Goal: Task Accomplishment & Management: Manage account settings

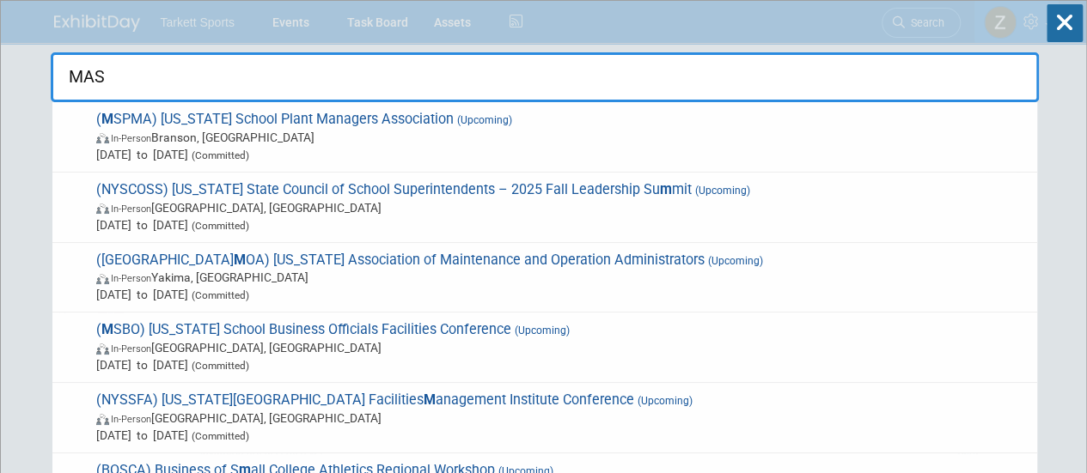
type input "MASB"
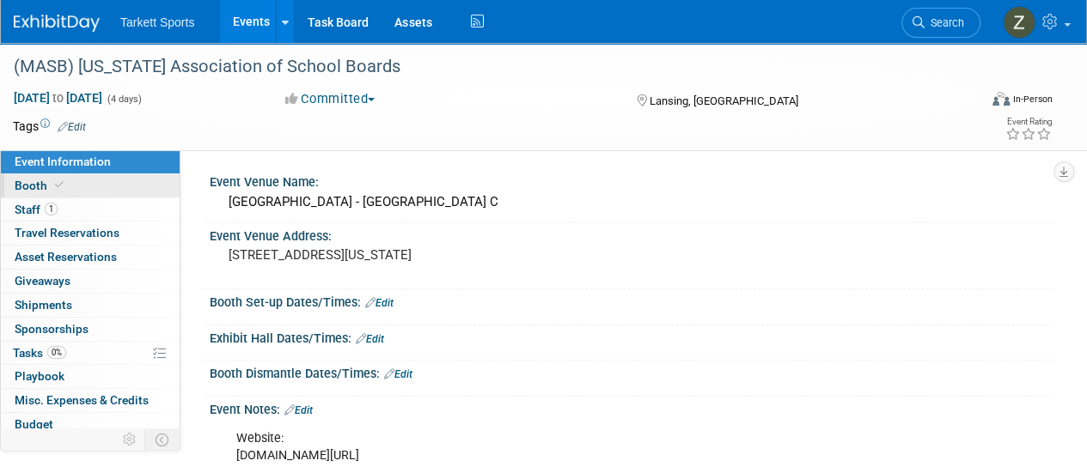
click at [94, 188] on link "Booth" at bounding box center [90, 185] width 179 height 23
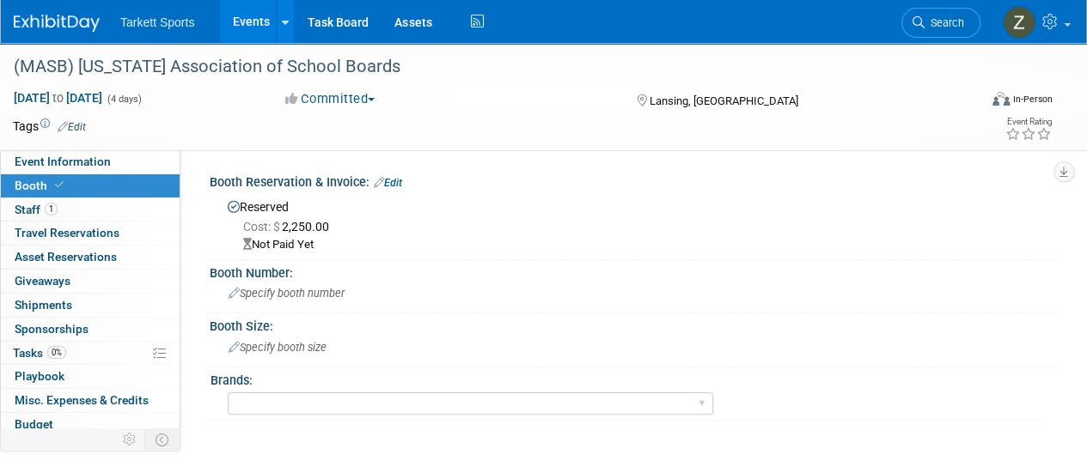
click at [959, 23] on span "Search" at bounding box center [944, 22] width 40 height 13
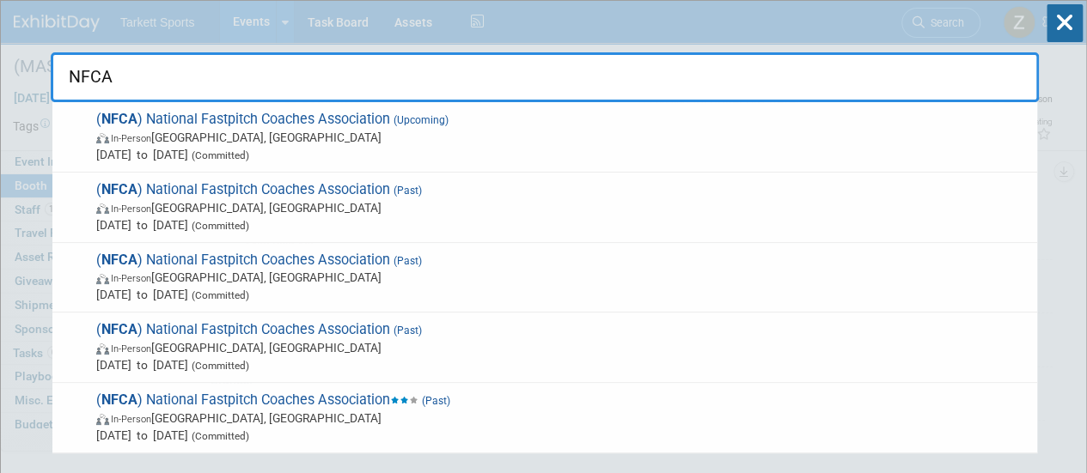
type input "NFCA"
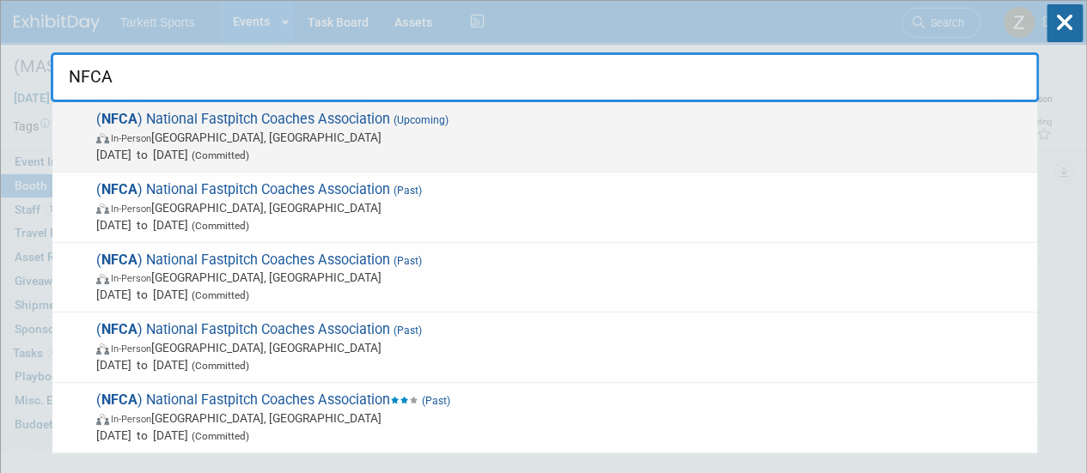
click at [249, 155] on span "(Committed)" at bounding box center [218, 155] width 61 height 12
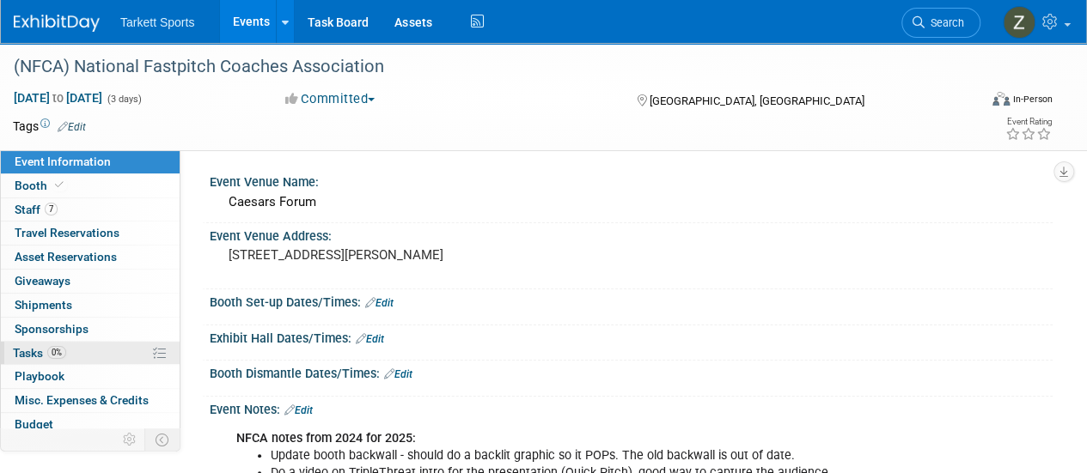
click at [74, 353] on link "0% Tasks 0%" at bounding box center [90, 353] width 179 height 23
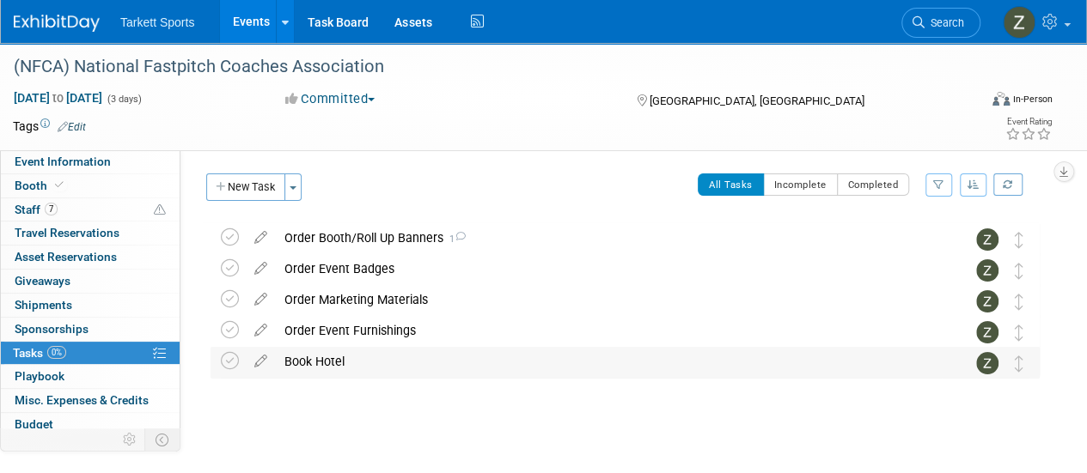
click at [359, 359] on div "Book Hotel" at bounding box center [609, 361] width 666 height 29
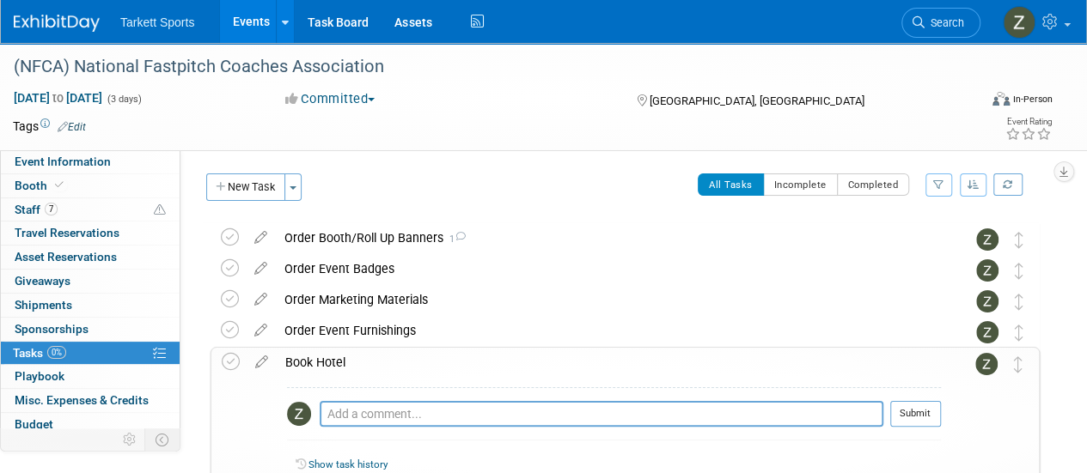
click at [933, 27] on span "Search" at bounding box center [944, 22] width 40 height 13
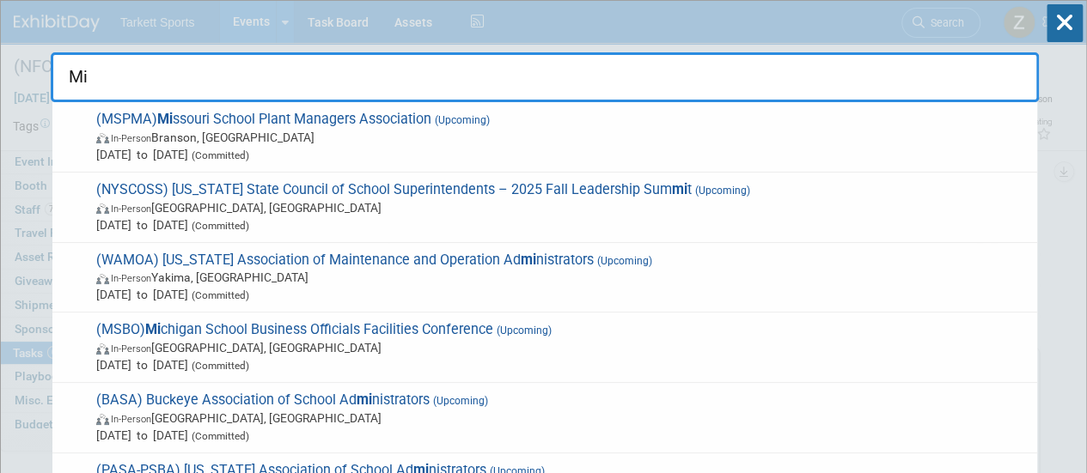
type input "M"
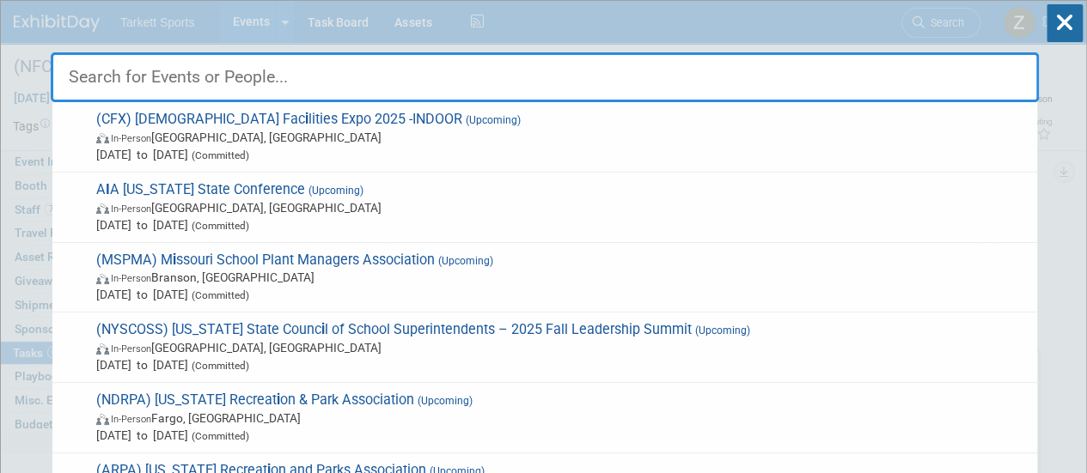
type input "i"
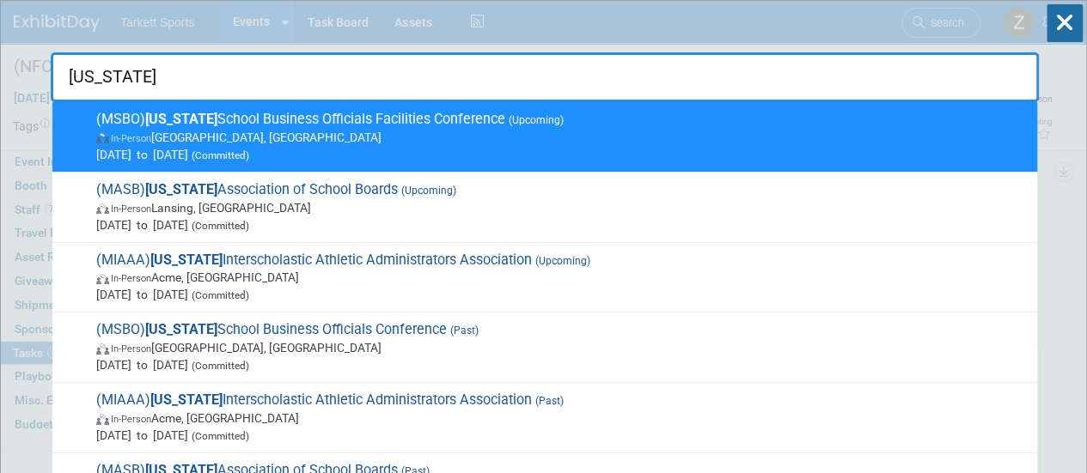
click at [340, 79] on input "Michigan" at bounding box center [545, 77] width 988 height 50
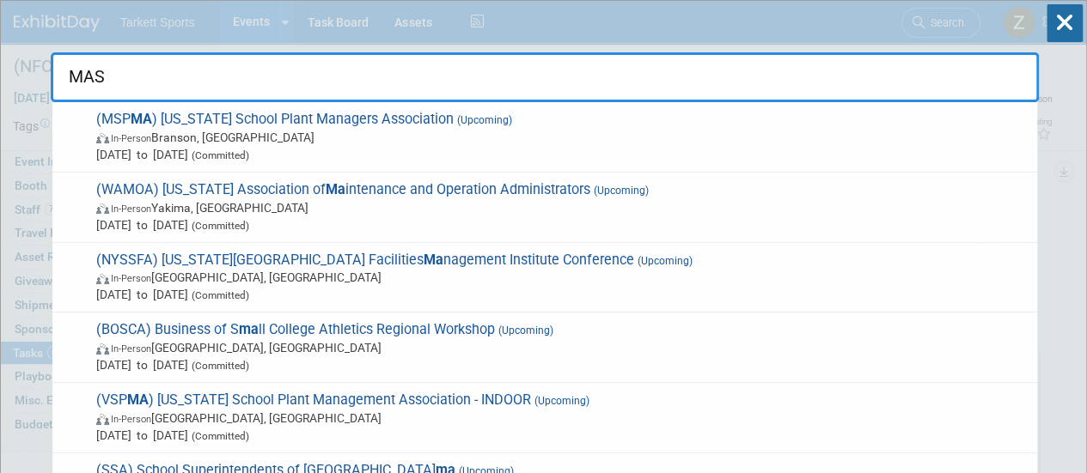
type input "MASB"
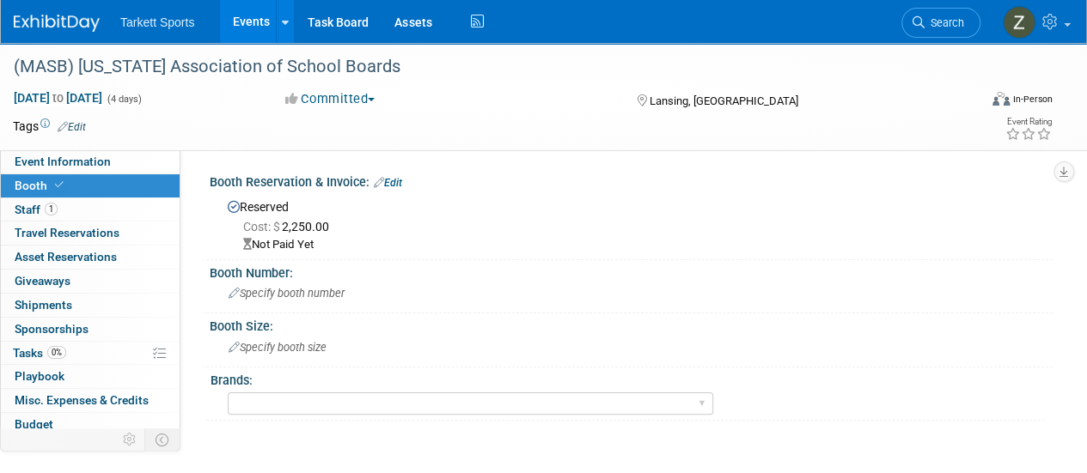
click at [393, 178] on link "Edit" at bounding box center [388, 183] width 28 height 12
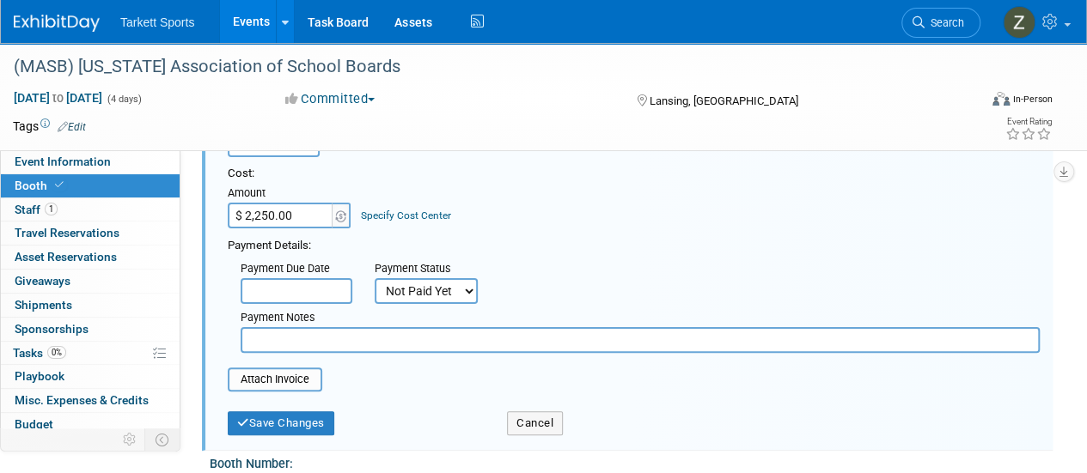
scroll to position [172, 0]
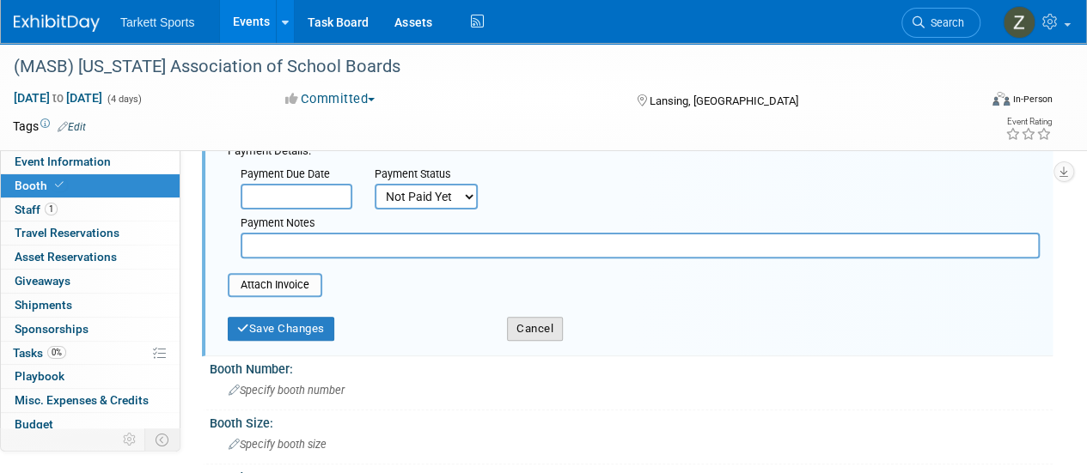
click at [521, 338] on button "Cancel" at bounding box center [535, 329] width 56 height 24
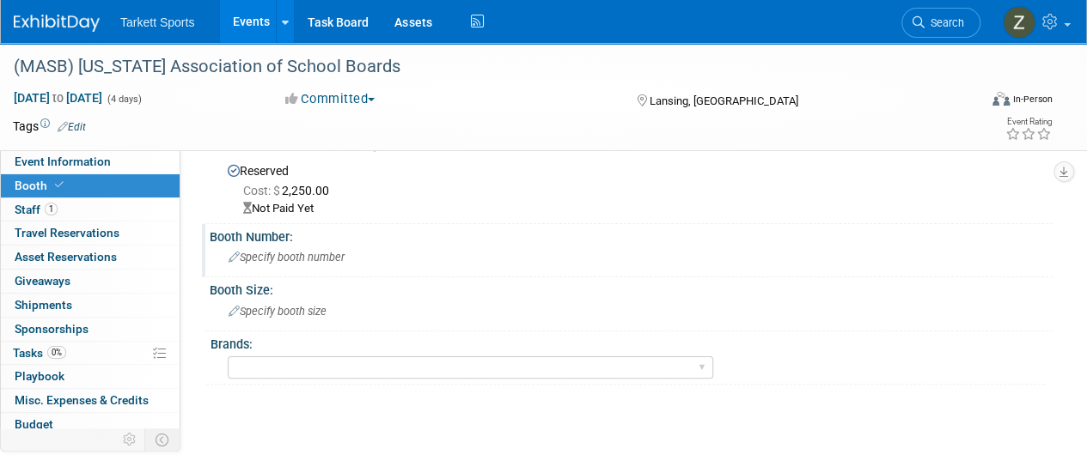
scroll to position [0, 0]
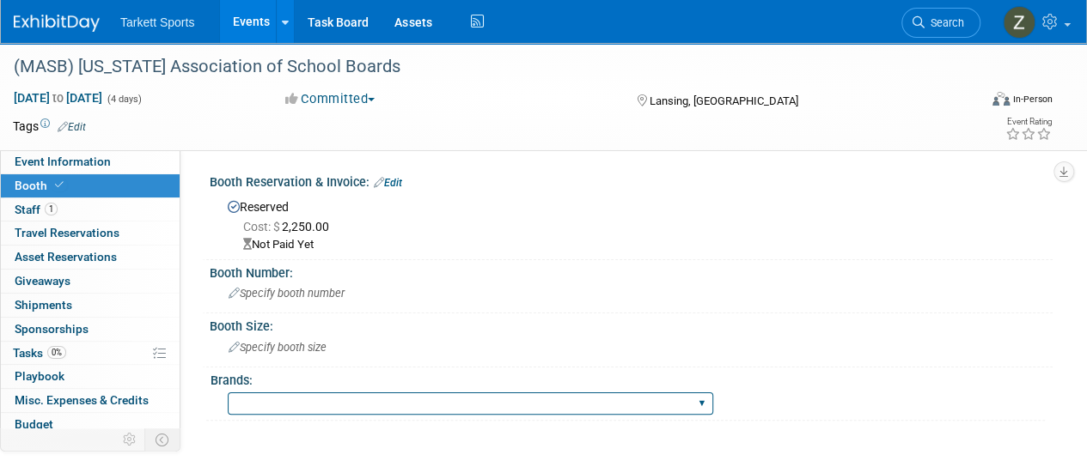
click at [295, 395] on select "FieldTurf FieldTurf, Classic Turf FieldTurf, Beynon FieldTurf, Indoor FieldTurf…" at bounding box center [470, 404] width 485 height 23
select select "FieldTurf"
click at [228, 393] on select "FieldTurf FieldTurf, Classic Turf FieldTurf, Beynon FieldTurf, Indoor FieldTurf…" at bounding box center [470, 404] width 485 height 23
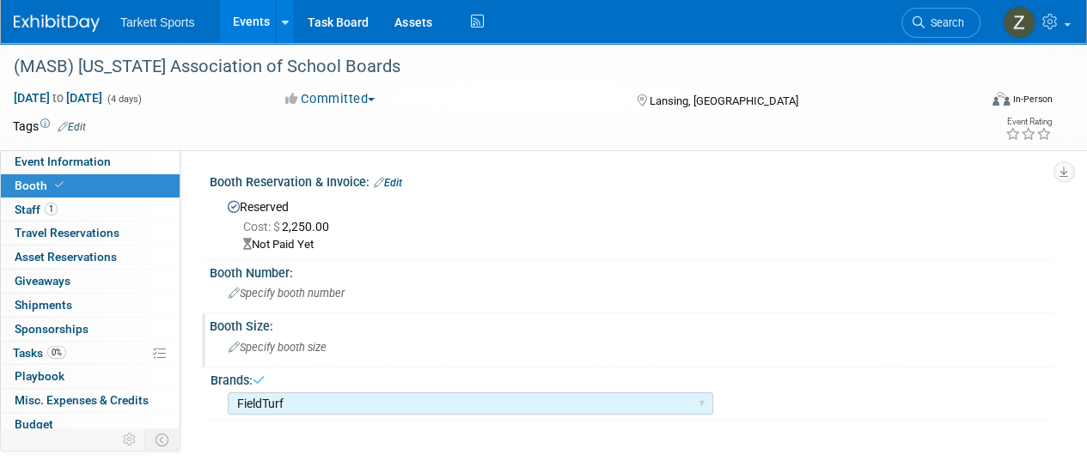
click at [301, 358] on div "Specify booth size" at bounding box center [630, 347] width 817 height 27
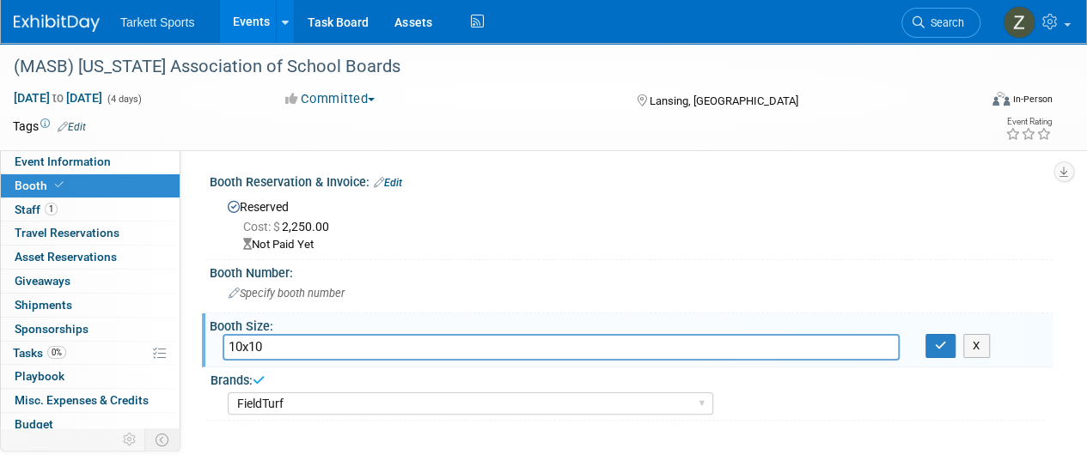
type input "10x10"
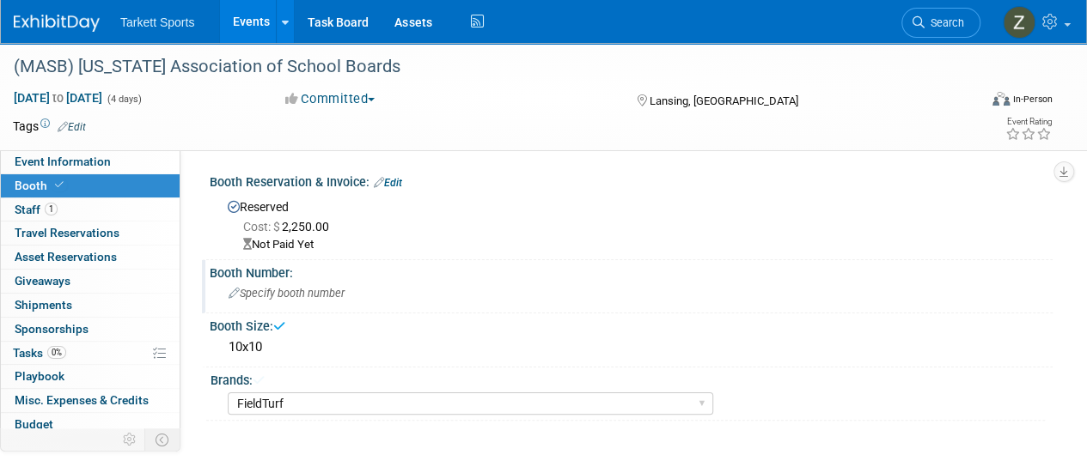
click at [279, 300] on div "Specify booth number" at bounding box center [630, 293] width 817 height 27
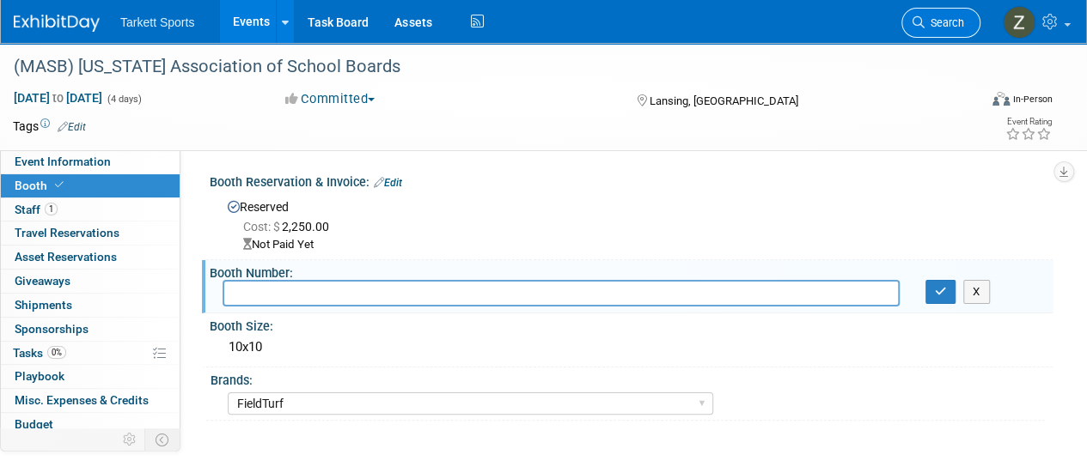
click at [924, 22] on span "Search" at bounding box center [944, 22] width 40 height 13
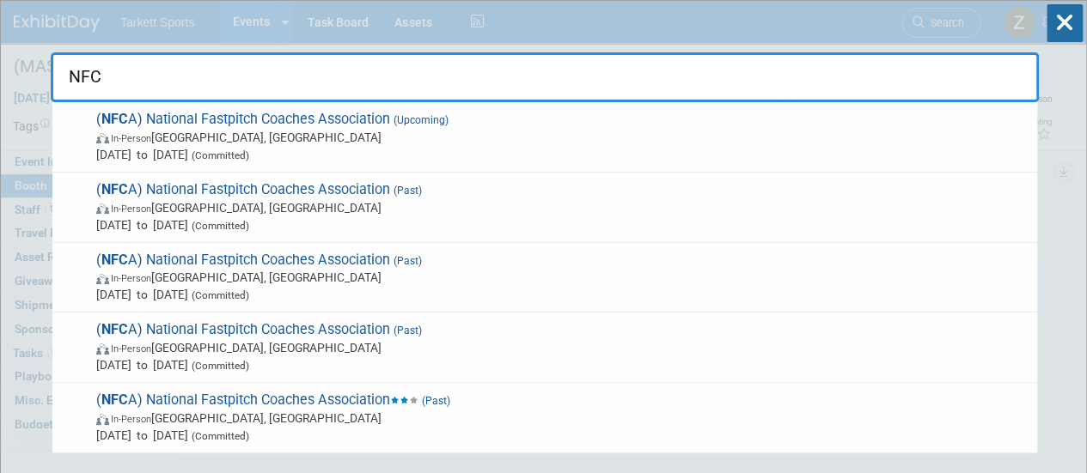
type input "NFCA"
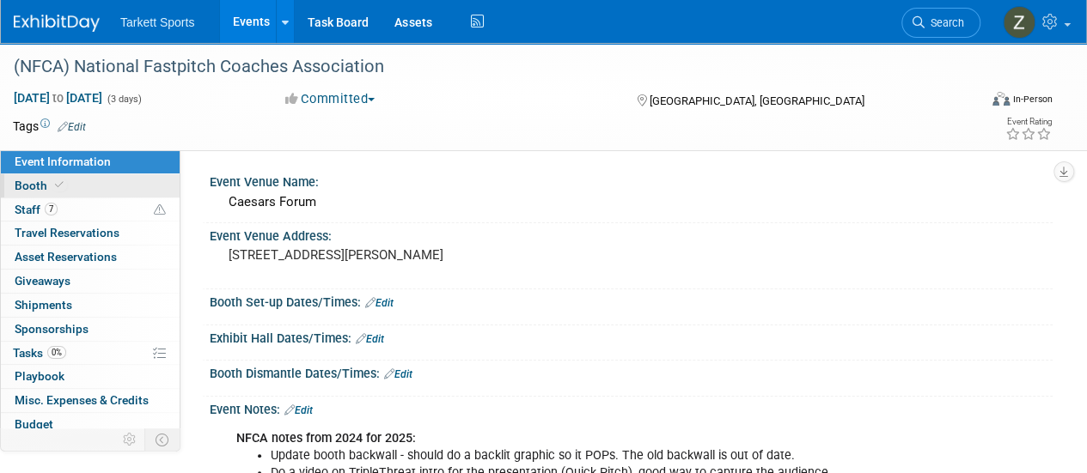
click at [105, 195] on link "Booth" at bounding box center [90, 185] width 179 height 23
select select "FieldTurf"
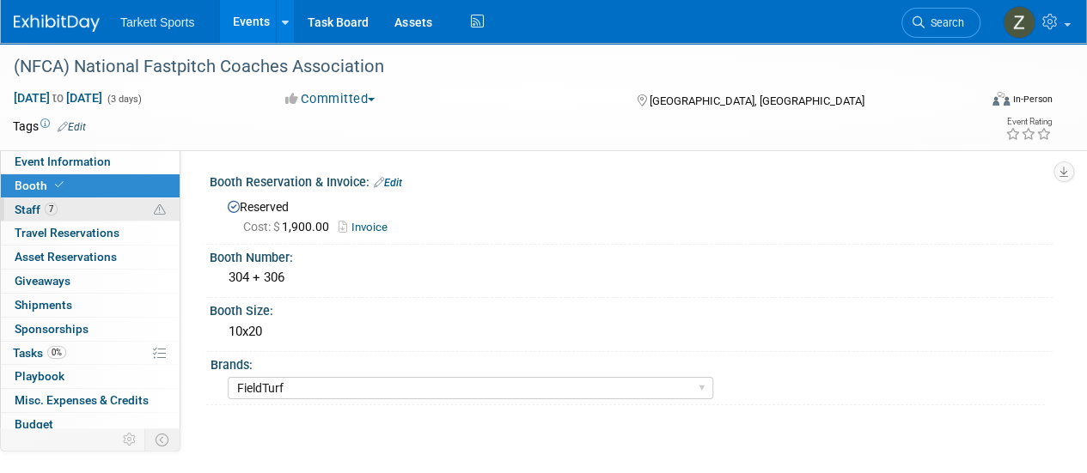
click at [103, 205] on link "7 Staff 7" at bounding box center [90, 209] width 179 height 23
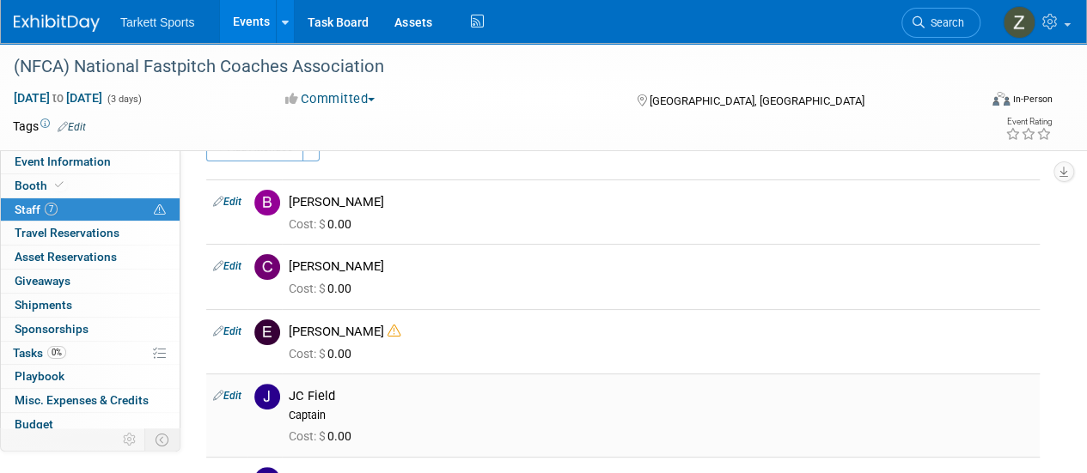
scroll to position [172, 0]
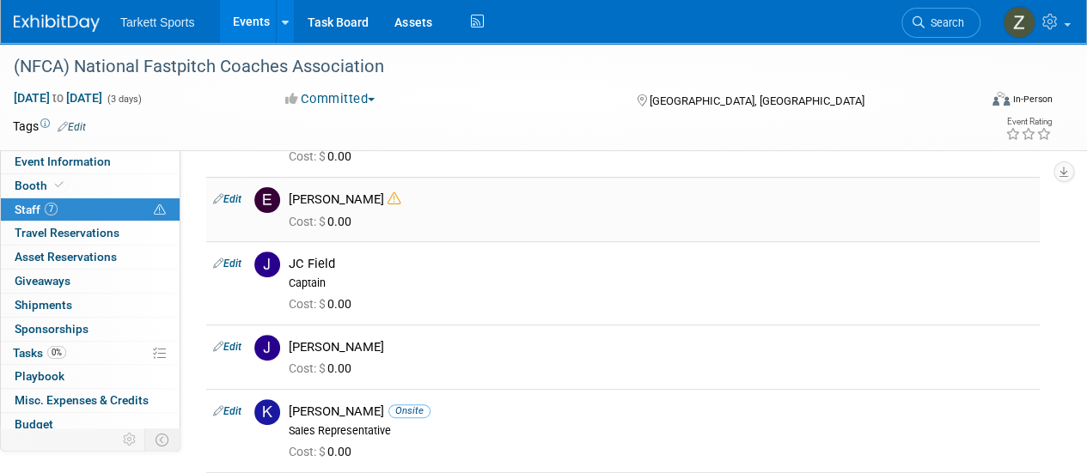
click at [387, 204] on span at bounding box center [393, 200] width 13 height 16
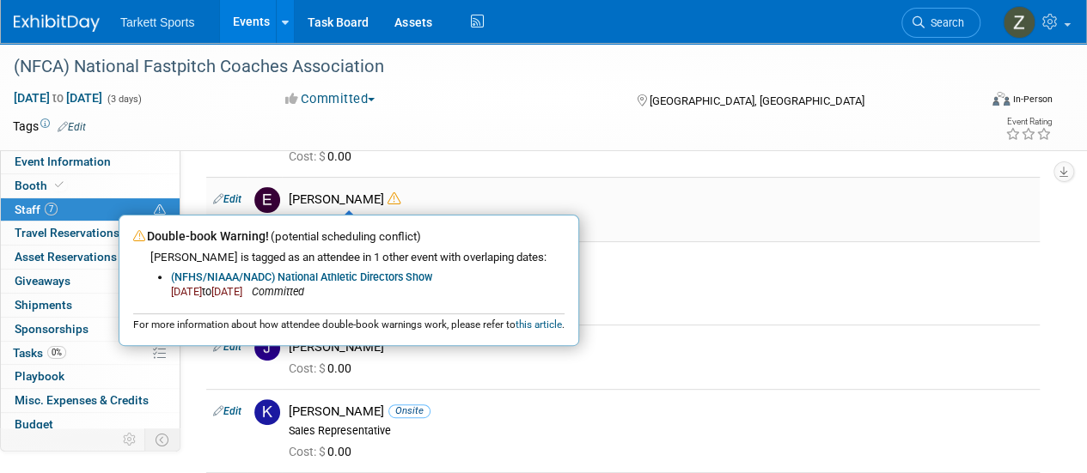
click at [387, 205] on span at bounding box center [393, 200] width 13 height 16
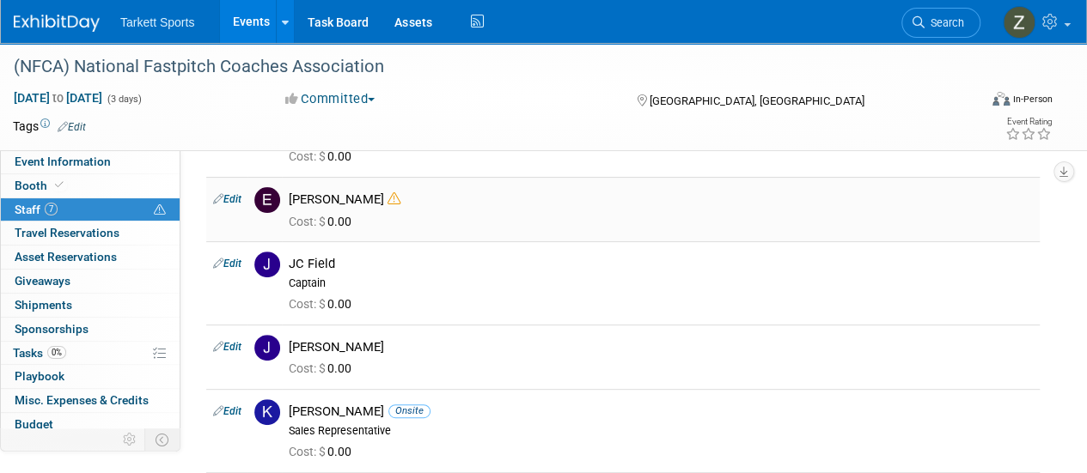
click at [239, 198] on link "Edit" at bounding box center [227, 199] width 28 height 12
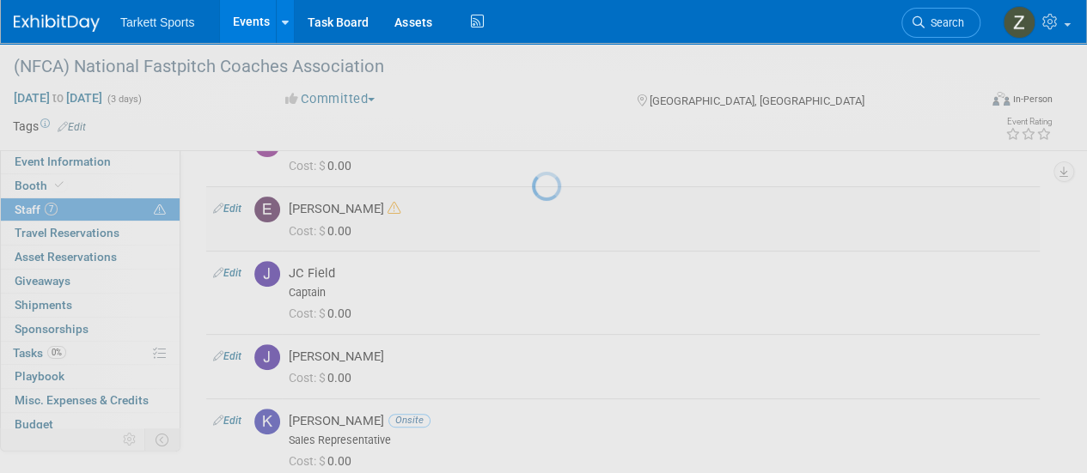
select select "9139b2ca-d6f0-4da9-bf8c-0496fccb8987"
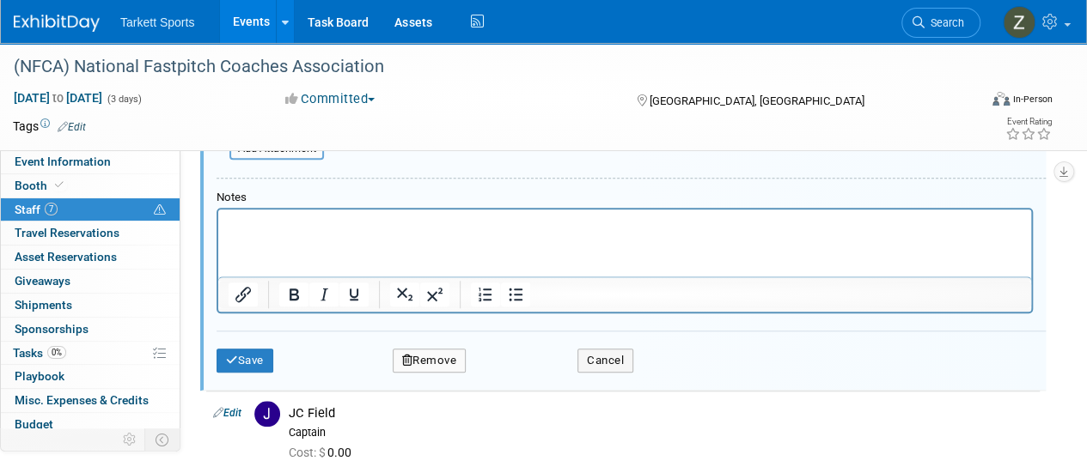
scroll to position [667, 0]
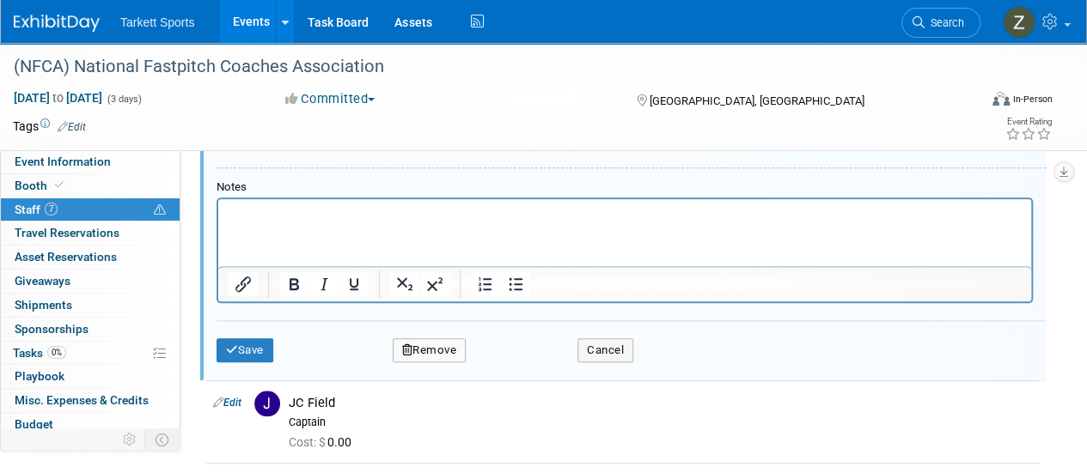
click at [429, 341] on button "Remove" at bounding box center [430, 350] width 74 height 24
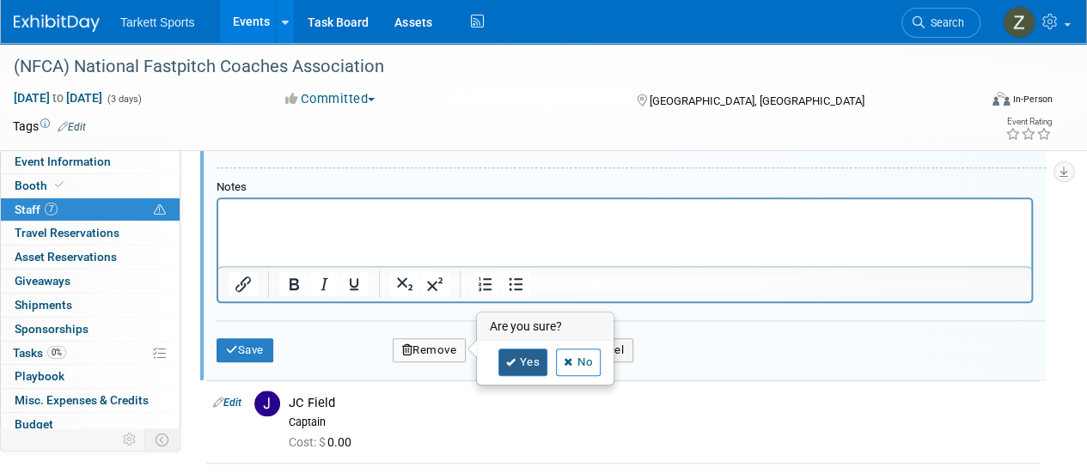
click at [520, 360] on link "Yes" at bounding box center [523, 362] width 50 height 27
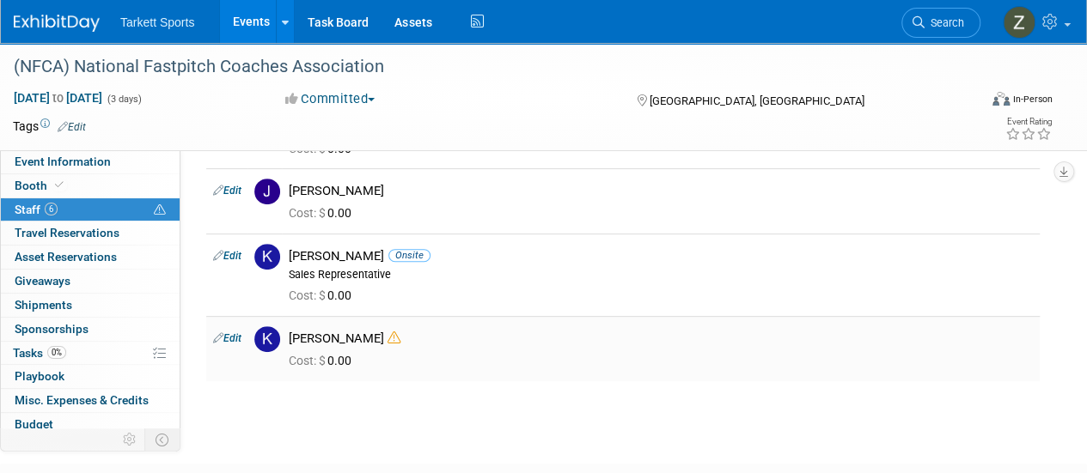
scroll to position [284, 0]
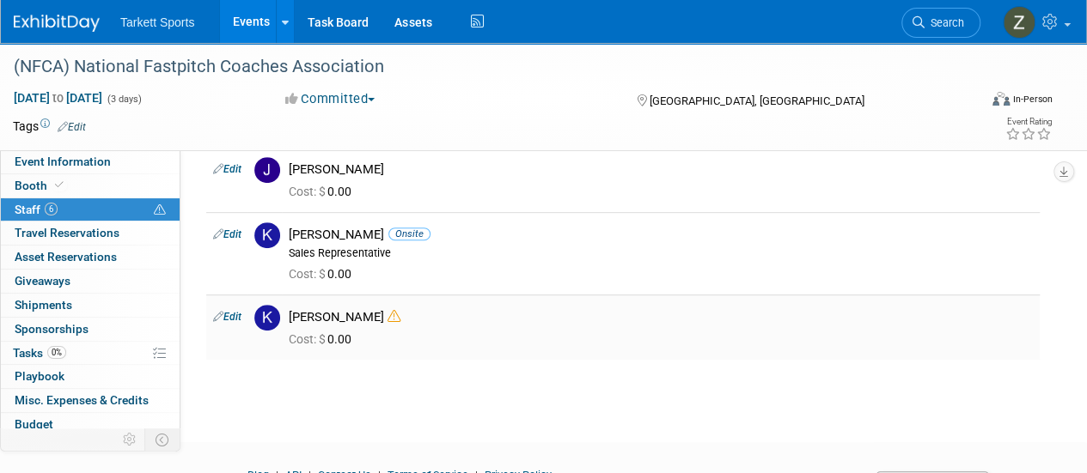
click at [400, 320] on icon at bounding box center [393, 316] width 13 height 13
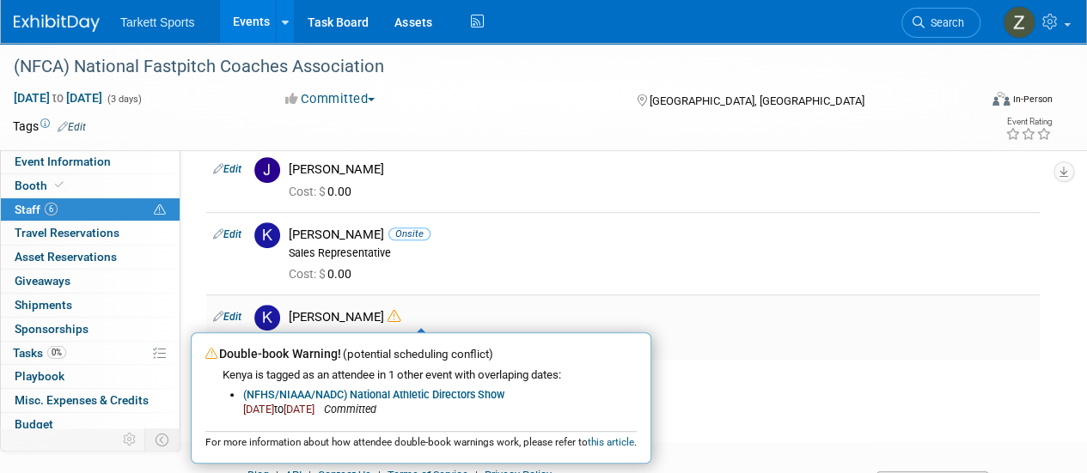
click at [400, 320] on icon at bounding box center [393, 316] width 13 height 13
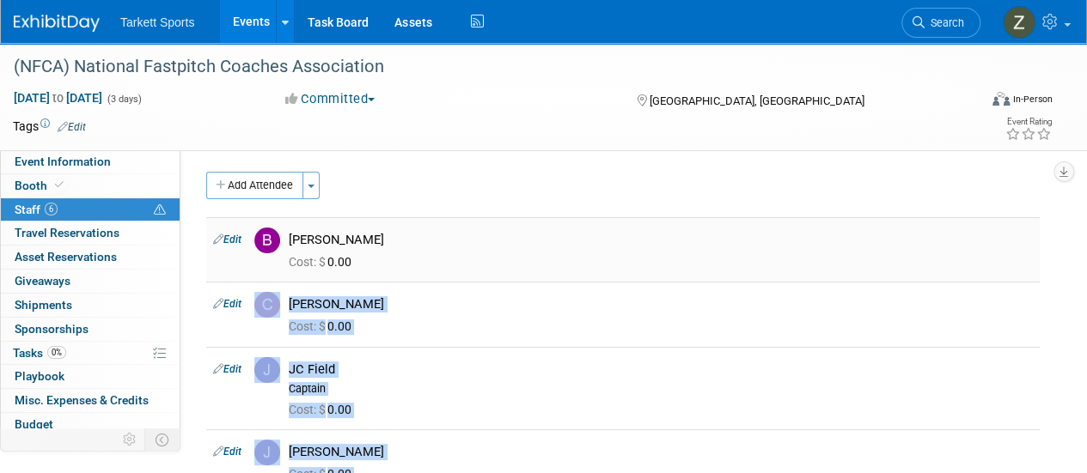
scroll to position [0, 0]
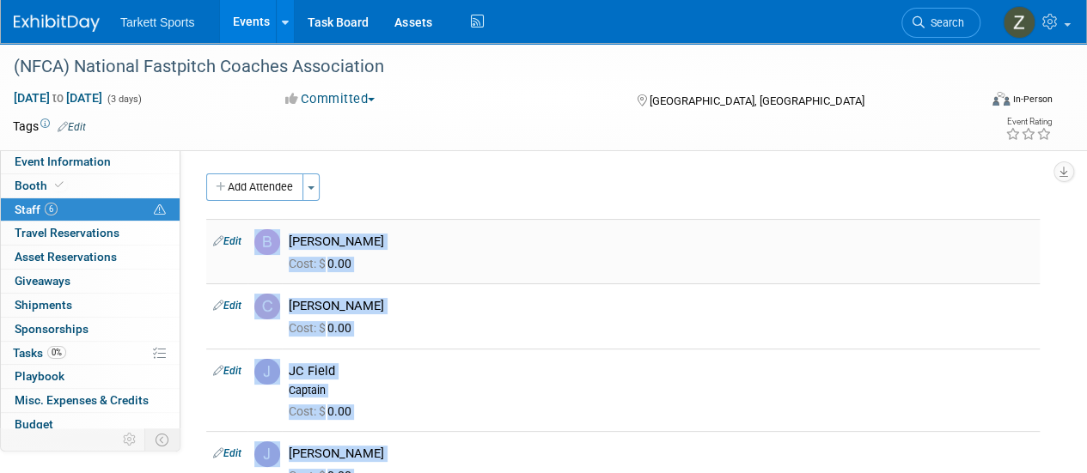
drag, startPoint x: 422, startPoint y: 403, endPoint x: 253, endPoint y: 250, distance: 228.1
click at [253, 250] on tbody "Edit [PERSON_NAME] Cost: $ 0.00 Edit Cost: $" at bounding box center [622, 431] width 833 height 425
copy tbody "[PERSON_NAME] Cost: $ 0.00 Edit [PERSON_NAME] Cost: $ 0.00 Edit JC Field Captai…"
click at [222, 193] on button "Add Attendee" at bounding box center [254, 187] width 97 height 27
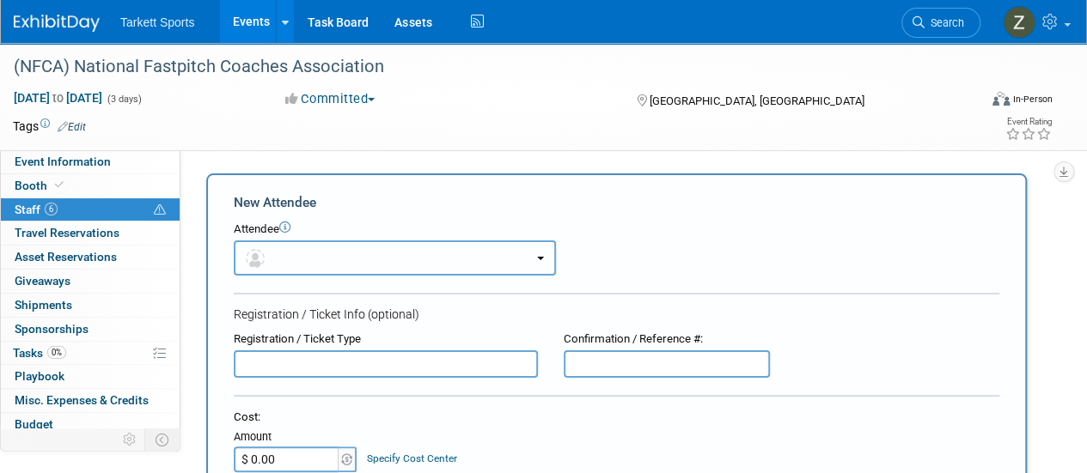
click at [295, 256] on button "button" at bounding box center [395, 258] width 322 height 35
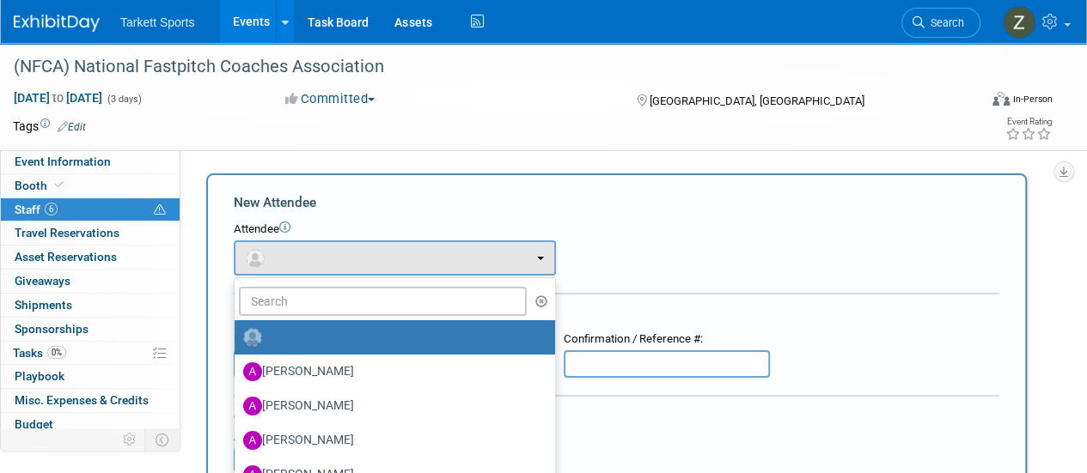
drag, startPoint x: 306, startPoint y: 279, endPoint x: 308, endPoint y: 293, distance: 13.9
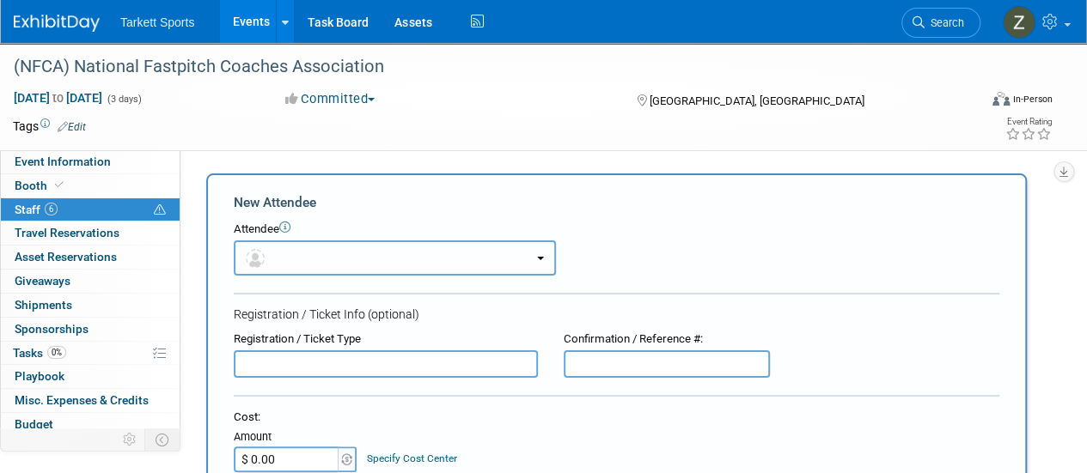
click at [306, 260] on button "button" at bounding box center [395, 258] width 322 height 35
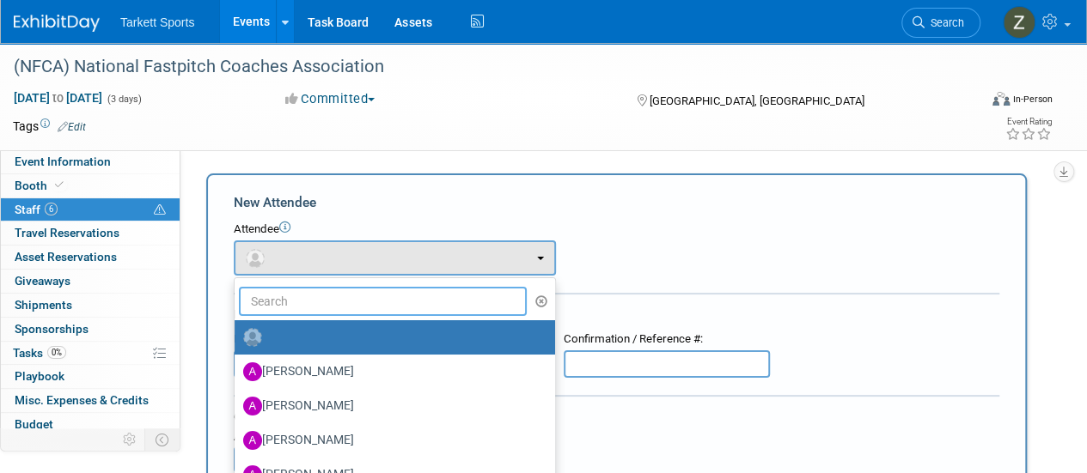
click at [308, 296] on input "text" at bounding box center [383, 301] width 288 height 29
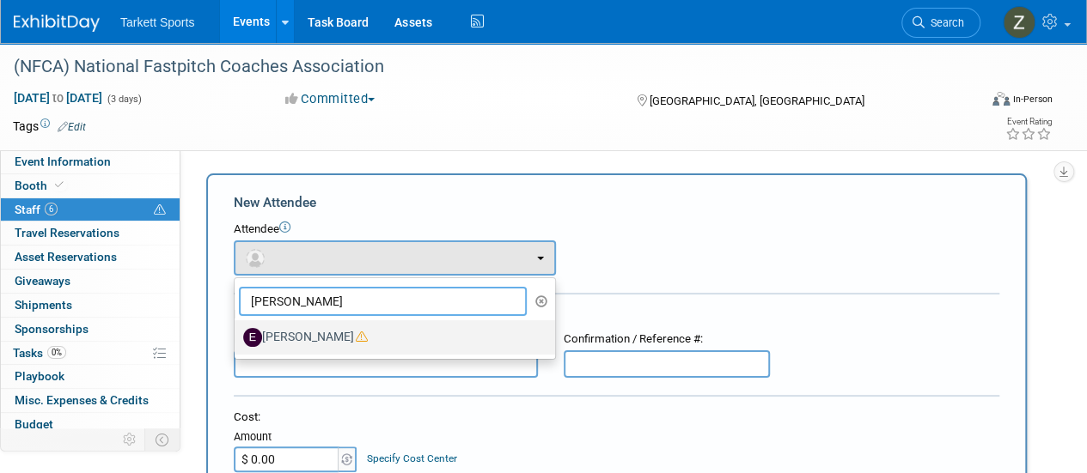
type input "[PERSON_NAME]"
click at [332, 331] on label "[PERSON_NAME]" at bounding box center [390, 337] width 295 height 27
click at [237, 331] on input "[PERSON_NAME]" at bounding box center [231, 335] width 11 height 11
select select "9139b2ca-d6f0-4da9-bf8c-0496fccb8987"
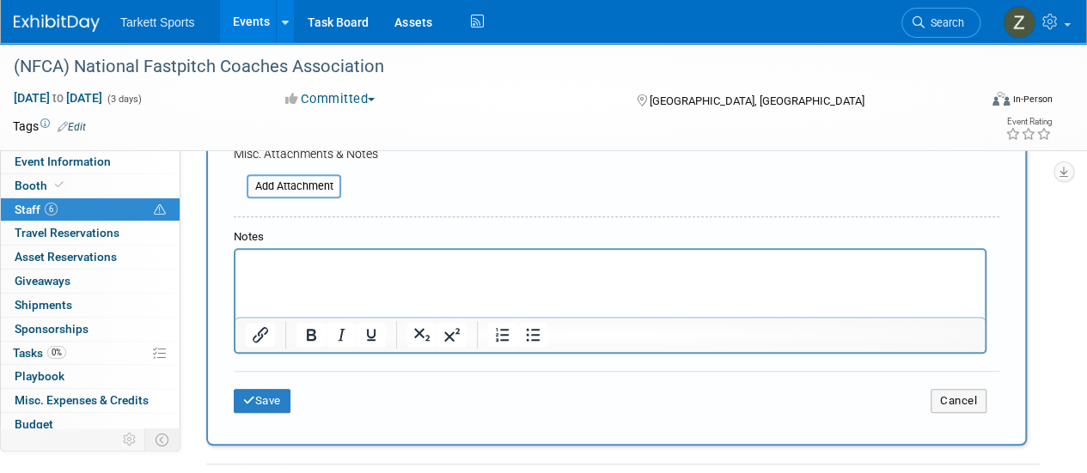
scroll to position [687, 0]
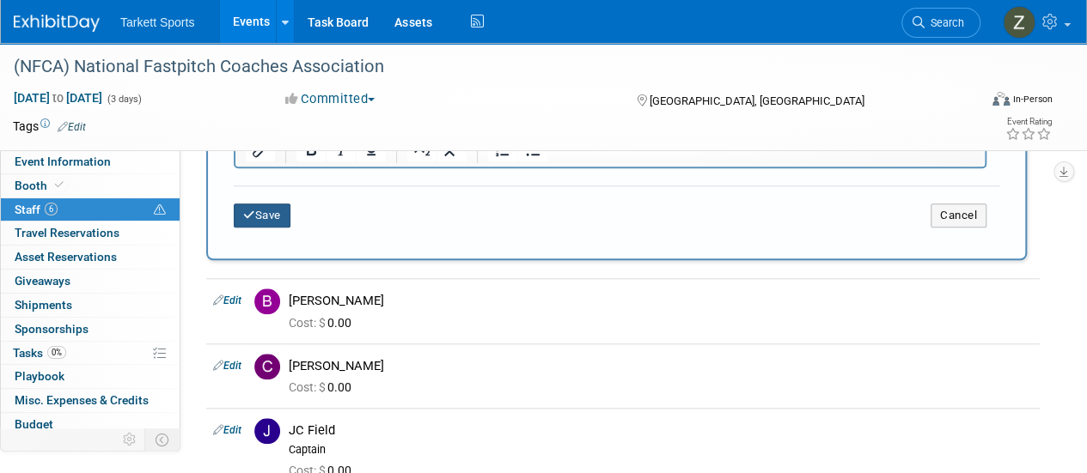
click at [277, 219] on button "Save" at bounding box center [262, 216] width 57 height 24
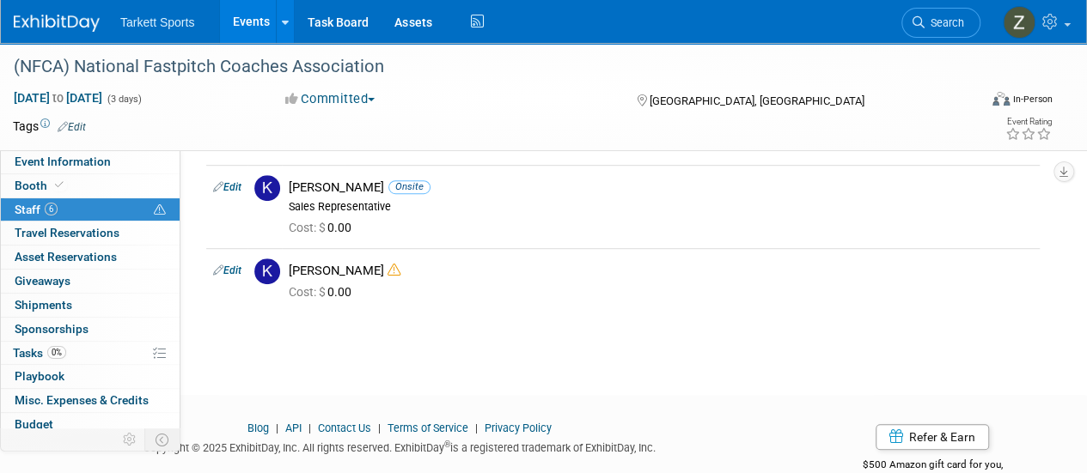
scroll to position [435, 0]
